Goal: Communication & Community: Answer question/provide support

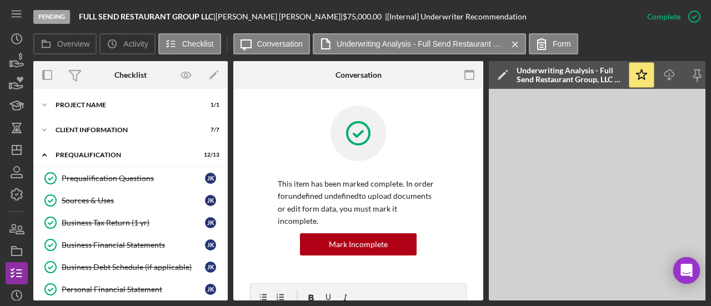
scroll to position [290, 0]
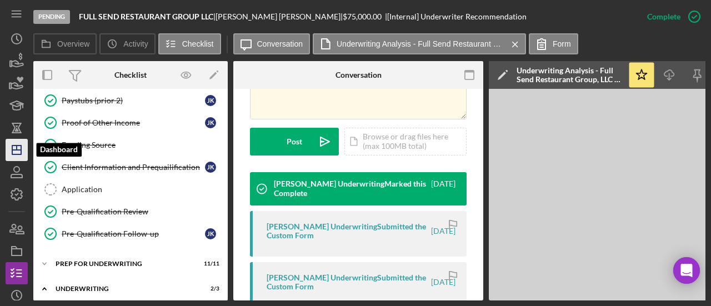
click at [16, 143] on icon "Icon/Dashboard" at bounding box center [17, 150] width 28 height 28
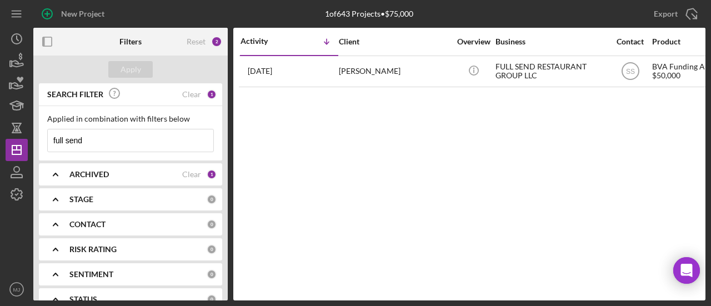
drag, startPoint x: 134, startPoint y: 134, endPoint x: 0, endPoint y: 128, distance: 134.6
click at [0, 128] on div "New Project 1 of 643 Projects • $75,000 full send Export Icon/Export Filters Re…" at bounding box center [355, 153] width 711 height 306
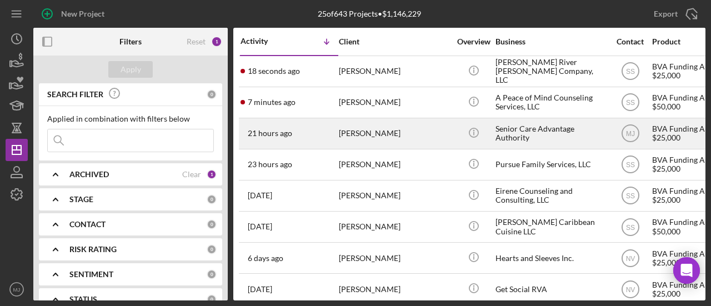
click at [530, 141] on div "Senior Care Advantage Authority" at bounding box center [551, 133] width 111 height 29
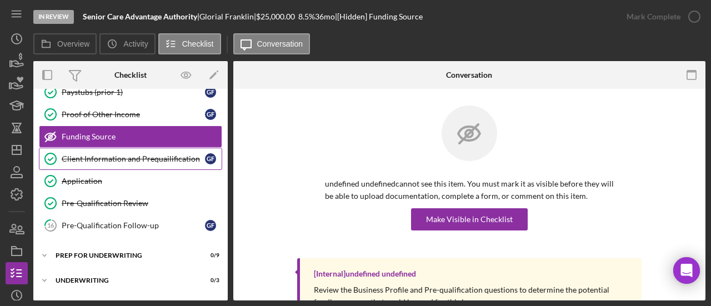
scroll to position [269, 0]
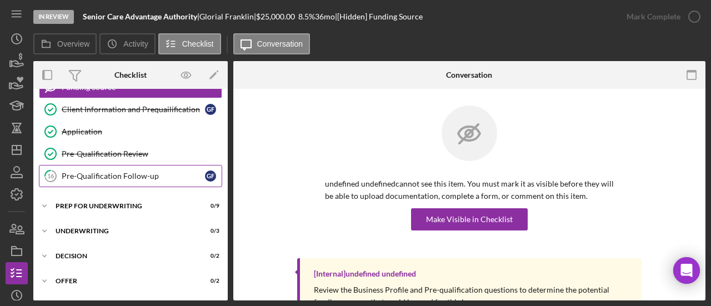
click at [119, 176] on link "16 Pre-Qualification Follow-up G F" at bounding box center [130, 176] width 183 height 22
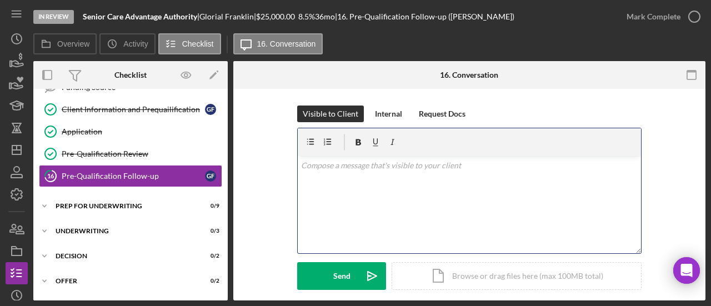
click at [373, 206] on div "v Color teal Color pink Remove color Add row above Add row below Add column bef…" at bounding box center [469, 204] width 343 height 97
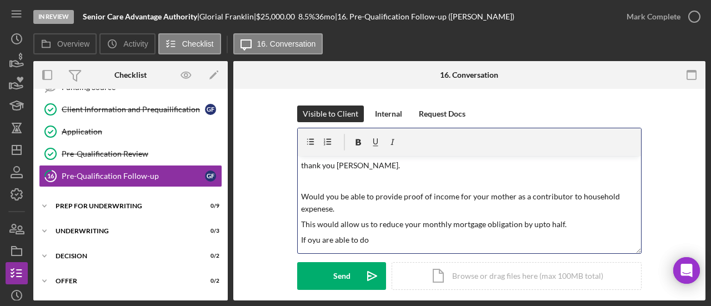
drag, startPoint x: 401, startPoint y: 196, endPoint x: 426, endPoint y: 198, distance: 25.1
click at [402, 196] on p "Would you be able to provide proof of income for your mother as a contributor t…" at bounding box center [469, 203] width 337 height 25
click at [537, 226] on p "This would allow us to reduce your monthly mortgage obligation by upto half." at bounding box center [469, 224] width 337 height 12
click at [374, 241] on p "If oyu are able to do" at bounding box center [469, 240] width 337 height 12
click at [306, 240] on p "If oyu are able to do so, please" at bounding box center [469, 240] width 337 height 12
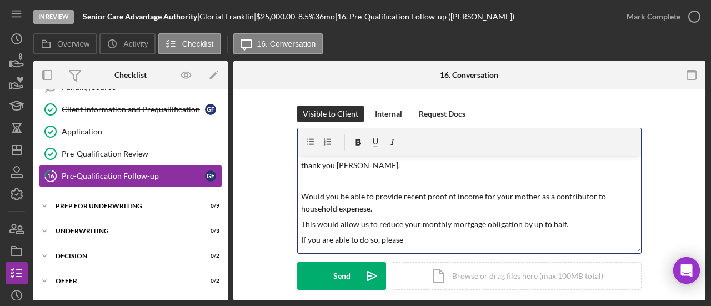
click at [422, 246] on p "If you are able to do so, please" at bounding box center [469, 240] width 337 height 12
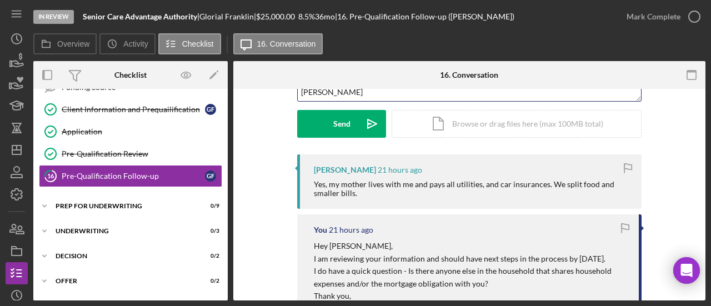
scroll to position [167, 0]
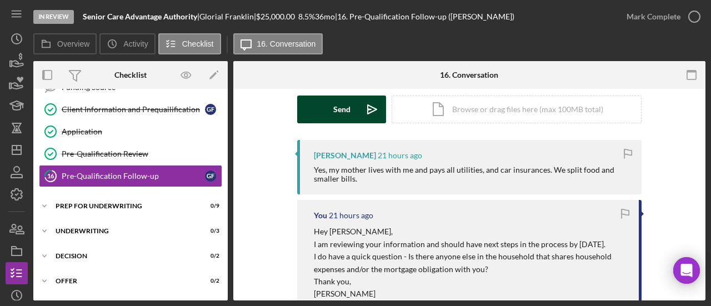
click at [333, 109] on div "Send" at bounding box center [341, 110] width 17 height 28
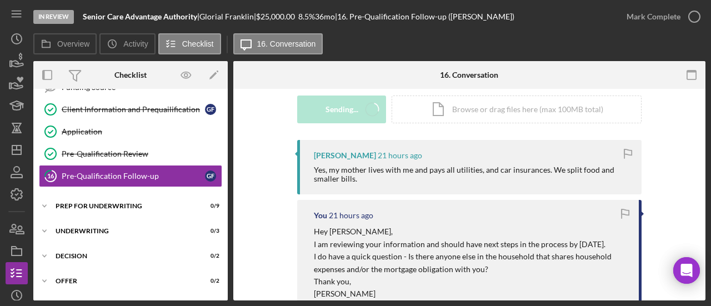
scroll to position [0, 0]
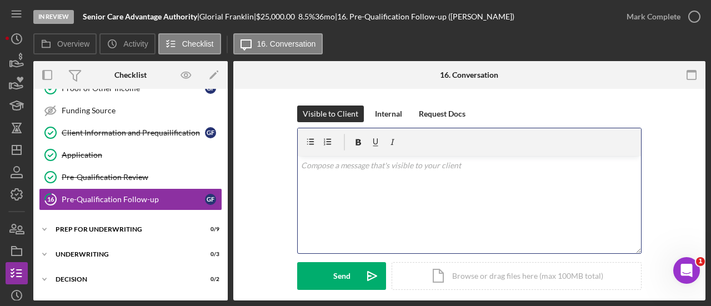
click at [413, 197] on div "v Color teal Color pink Remove color Add row above Add row below Add column bef…" at bounding box center [469, 204] width 343 height 97
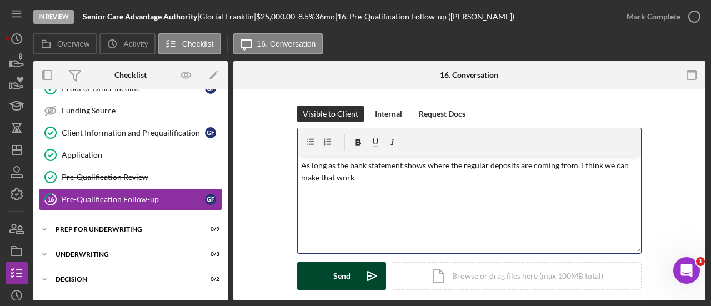
click at [339, 276] on div "Send" at bounding box center [341, 276] width 17 height 28
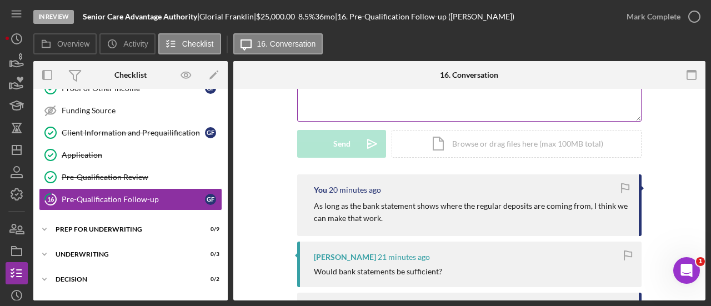
scroll to position [222, 0]
